Goal: Task Accomplishment & Management: Complete application form

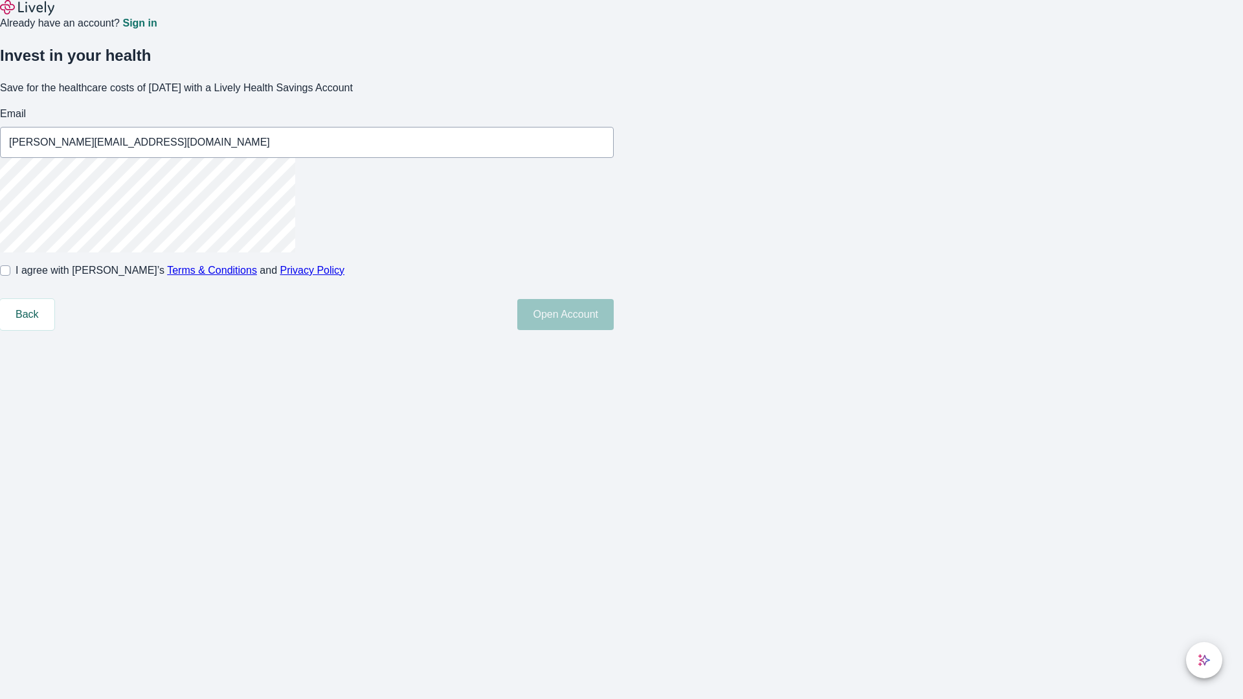
click at [10, 276] on input "I agree with Lively’s Terms & Conditions and Privacy Policy" at bounding box center [5, 271] width 10 height 10
checkbox input "true"
click at [614, 330] on button "Open Account" at bounding box center [565, 314] width 96 height 31
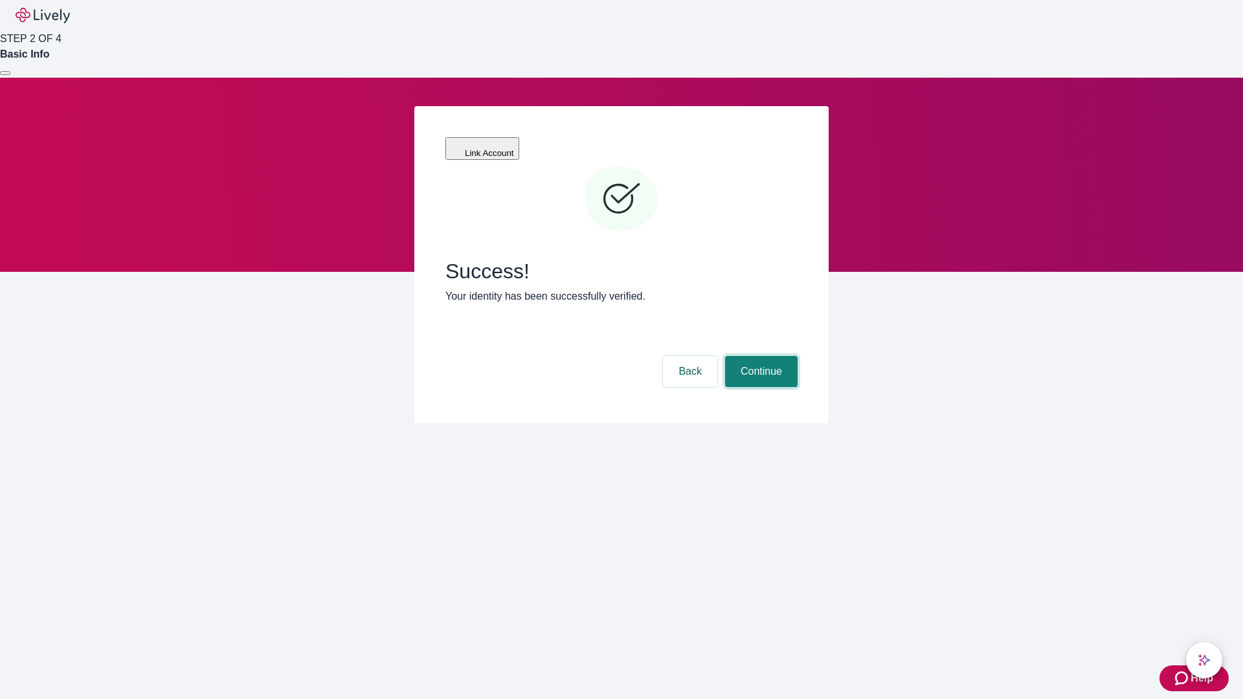
click at [760, 356] on button "Continue" at bounding box center [761, 371] width 73 height 31
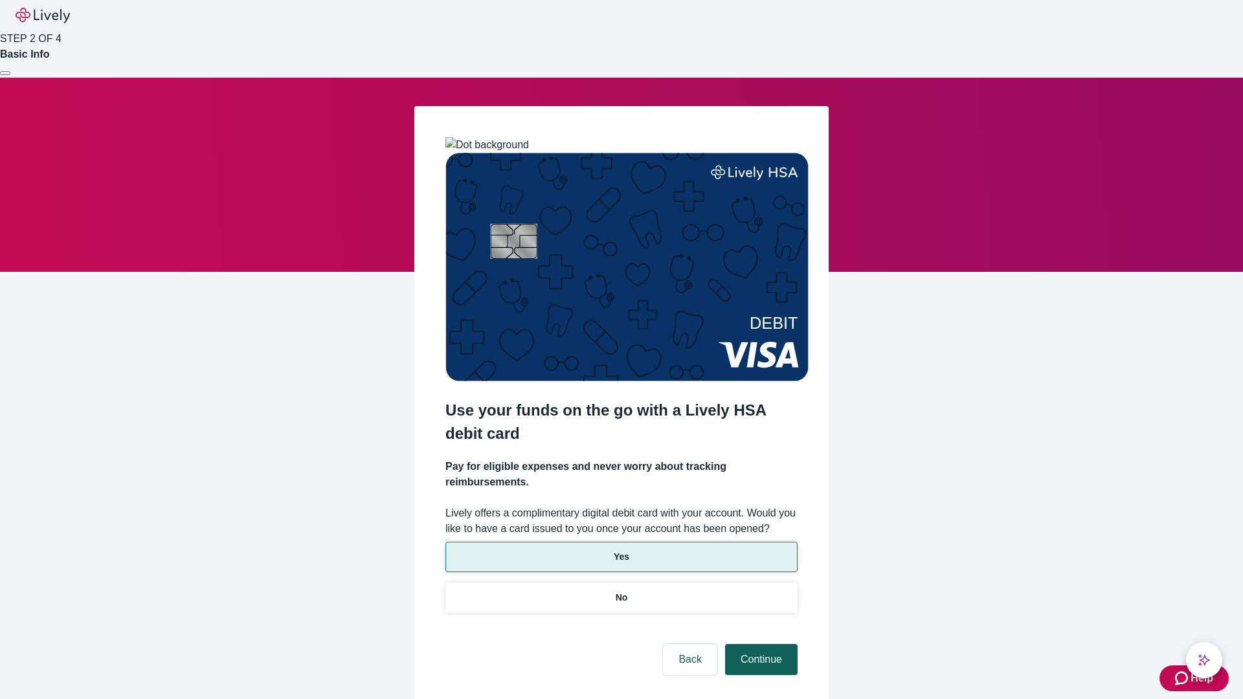
click at [621, 591] on p "No" at bounding box center [622, 598] width 12 height 14
click at [760, 644] on button "Continue" at bounding box center [761, 659] width 73 height 31
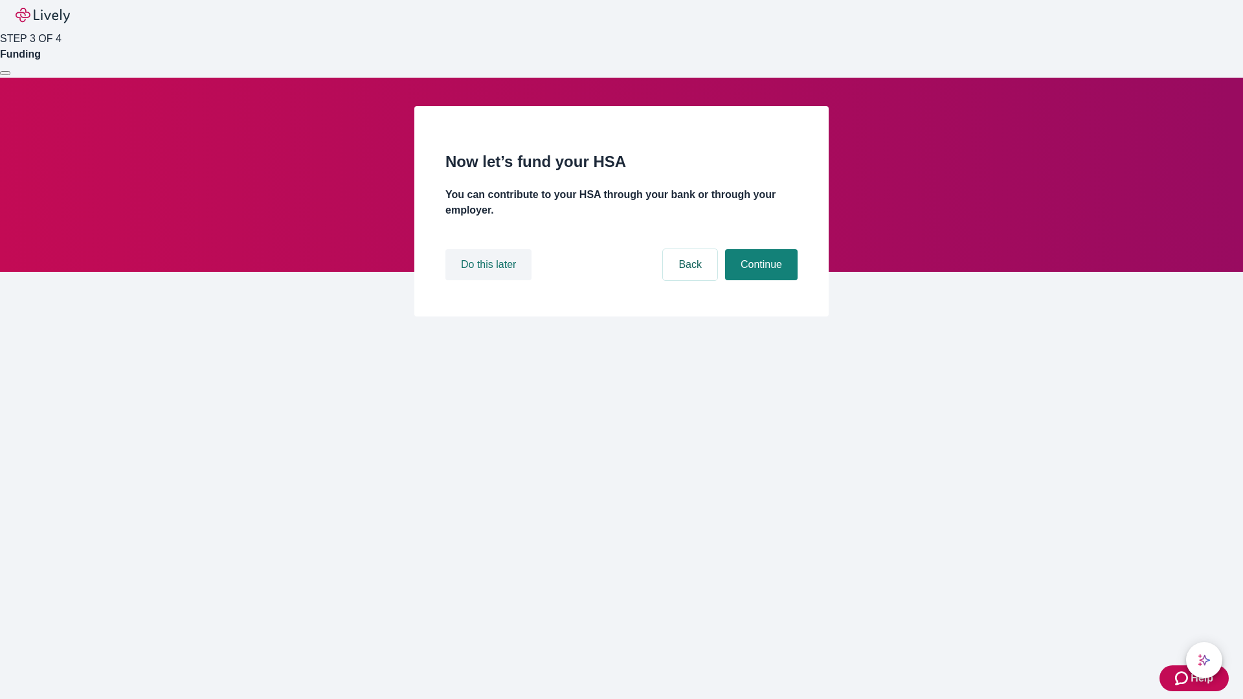
click at [490, 280] on button "Do this later" at bounding box center [489, 264] width 86 height 31
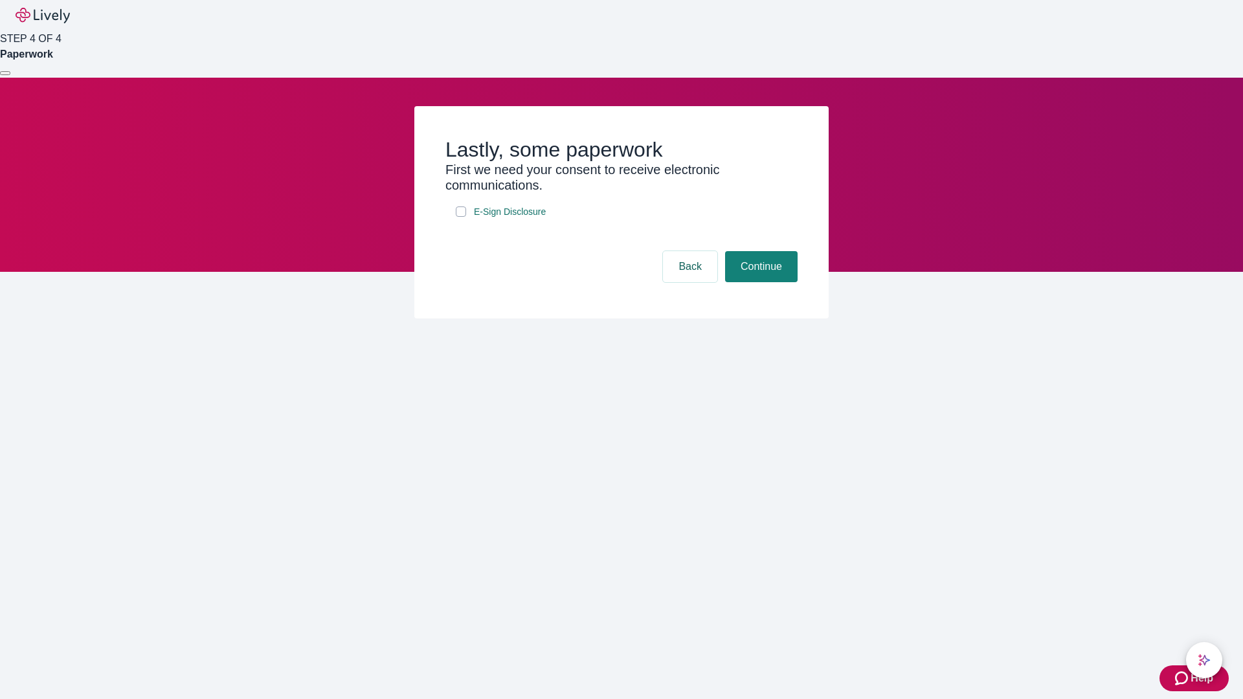
click at [461, 217] on input "E-Sign Disclosure" at bounding box center [461, 212] width 10 height 10
checkbox input "true"
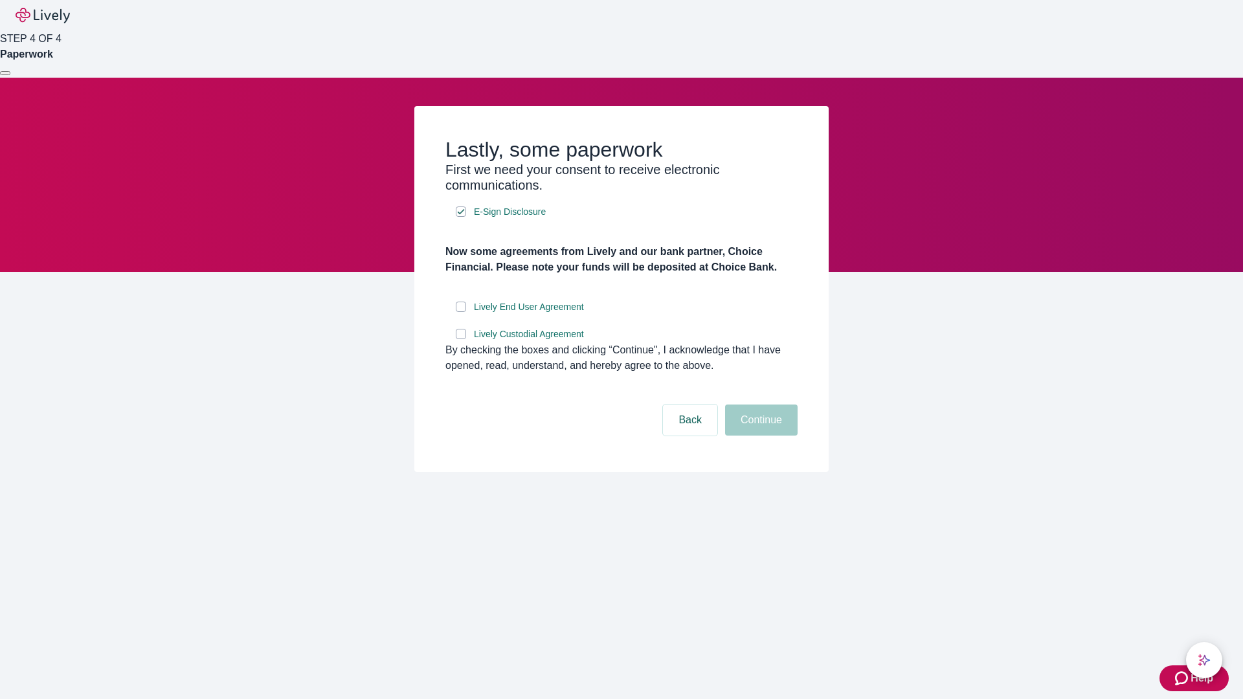
click at [461, 312] on input "Lively End User Agreement" at bounding box center [461, 307] width 10 height 10
checkbox input "true"
click at [461, 339] on input "Lively Custodial Agreement" at bounding box center [461, 334] width 10 height 10
checkbox input "true"
click at [760, 436] on button "Continue" at bounding box center [761, 420] width 73 height 31
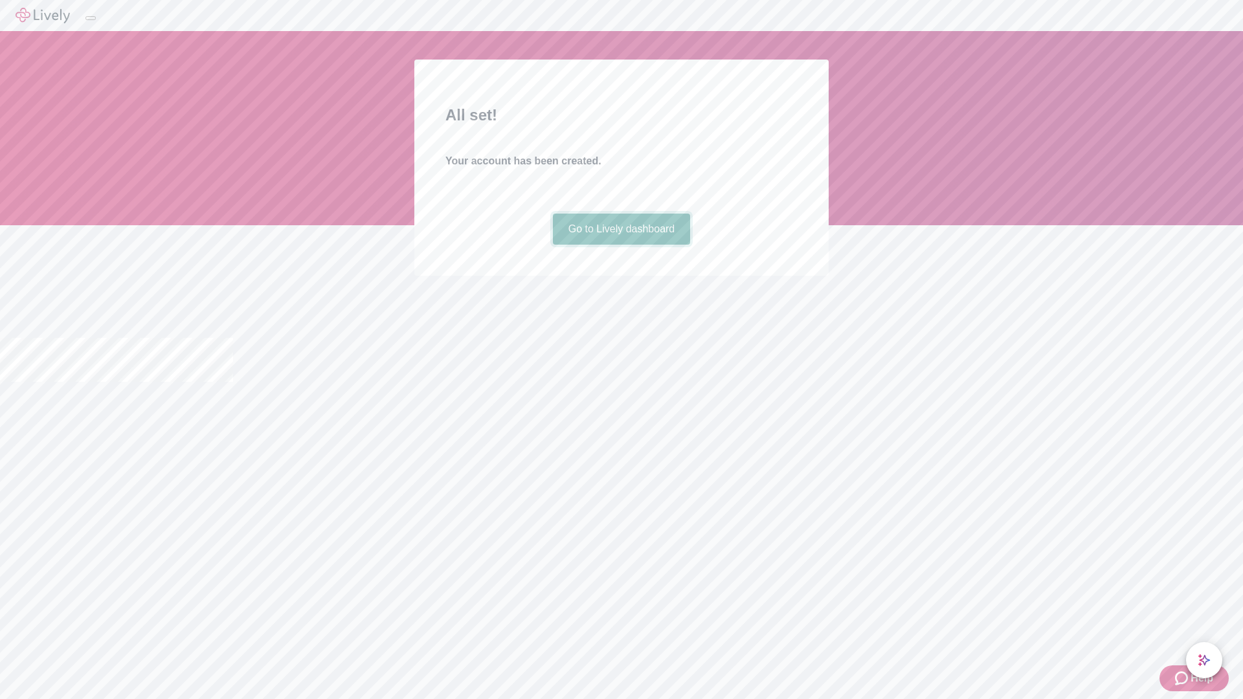
click at [621, 245] on link "Go to Lively dashboard" at bounding box center [622, 229] width 138 height 31
